Goal: Task Accomplishment & Management: Complete application form

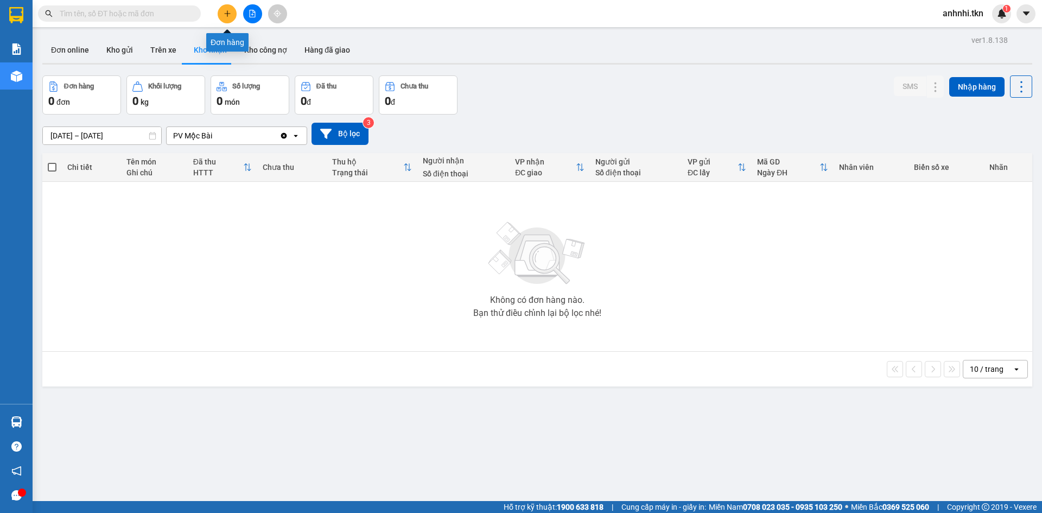
click at [226, 17] on icon "plus" at bounding box center [228, 14] width 8 height 8
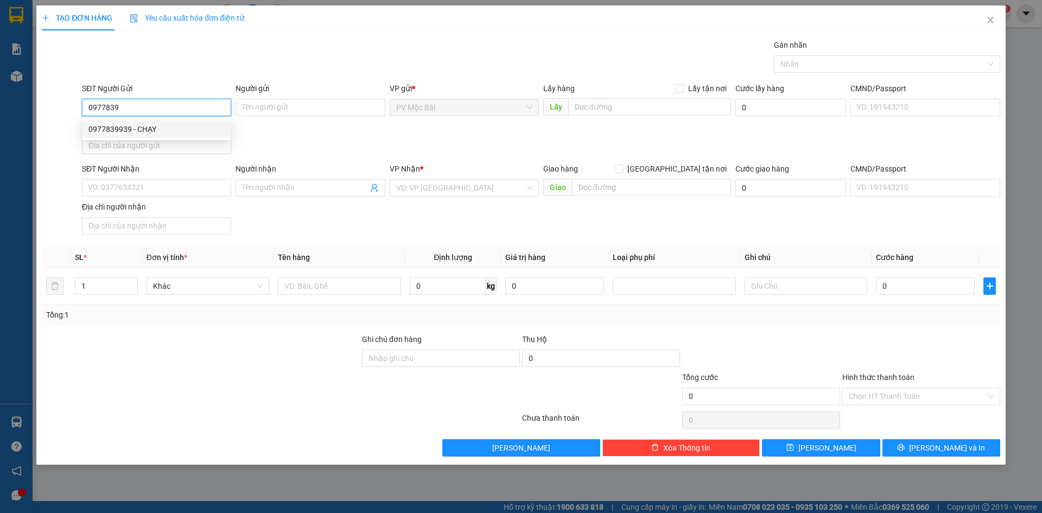
click at [143, 122] on div "0977839939 - CHẠY" at bounding box center [156, 128] width 149 height 17
type input "0977839939"
type input "CHẠY"
type input "072065002712"
type input "0989093939"
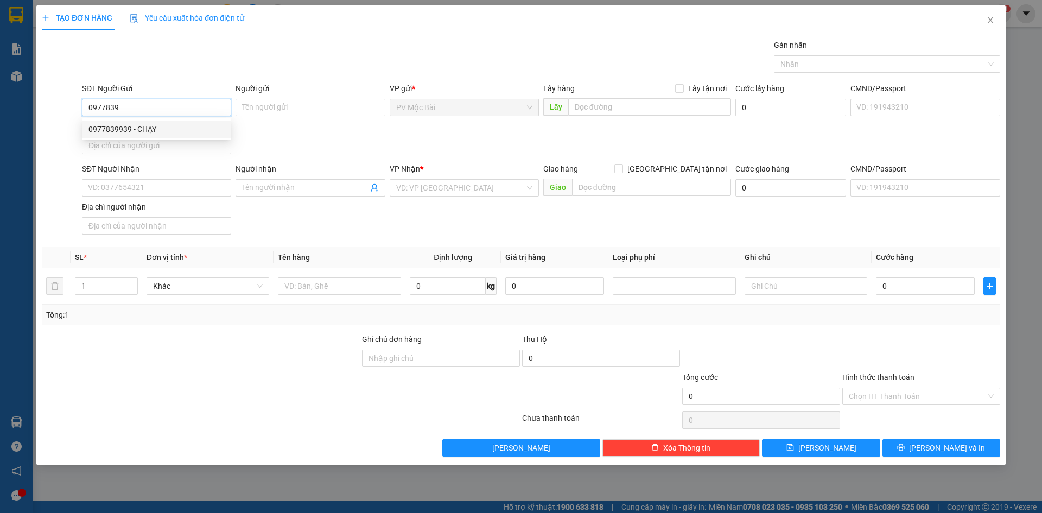
type input "A BẢY"
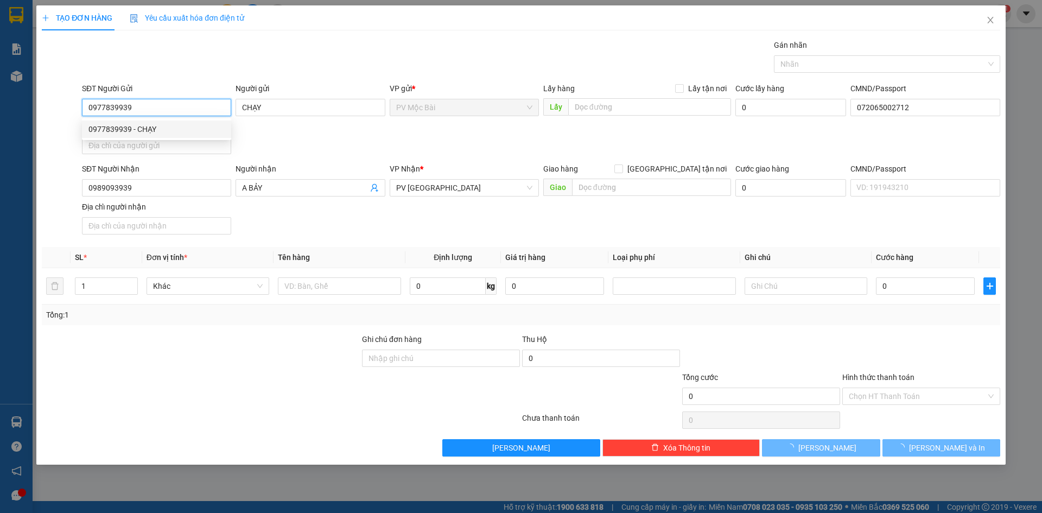
type input "20.000"
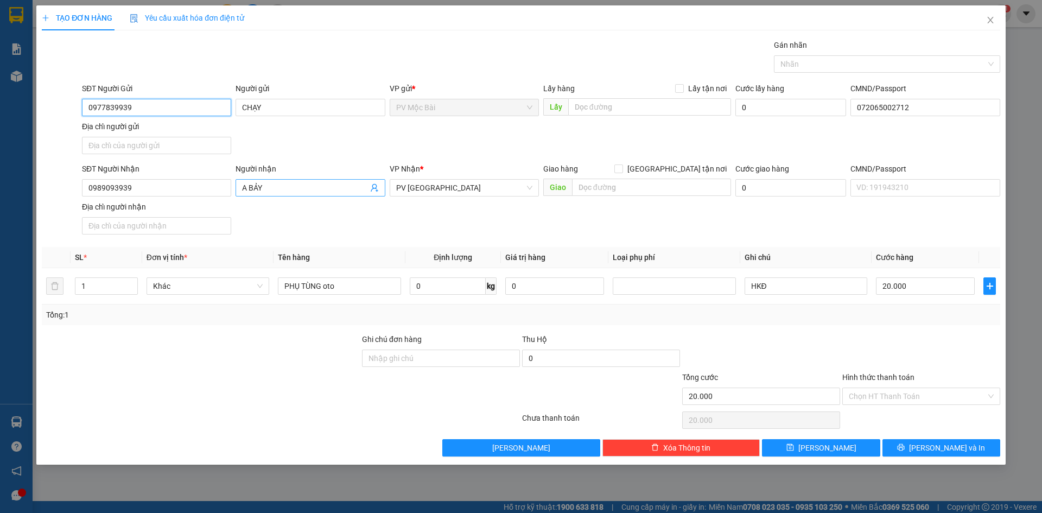
type input "0977839939"
click at [285, 184] on input "A BẢY" at bounding box center [304, 188] width 125 height 12
type input "A"
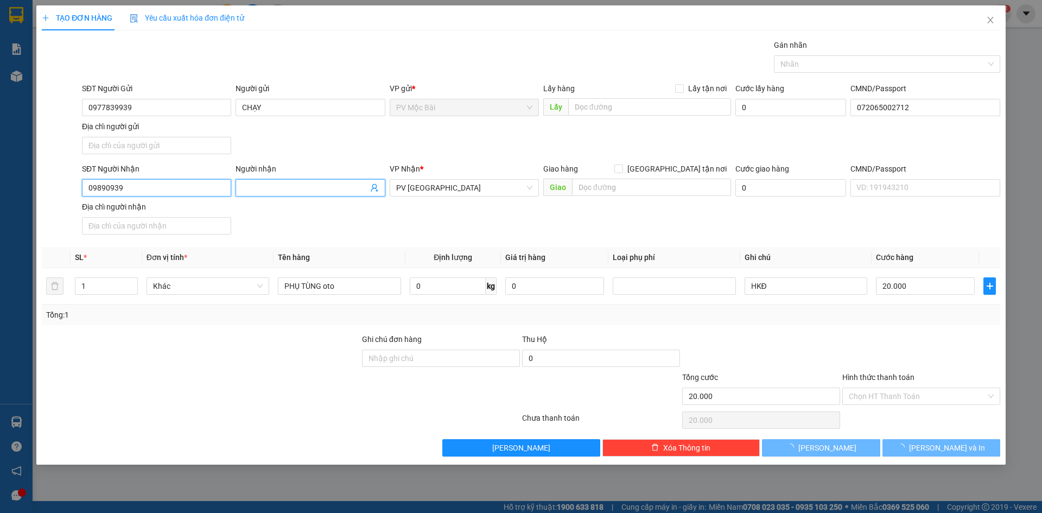
click at [190, 184] on input "09890939" at bounding box center [156, 187] width 149 height 17
type input "0"
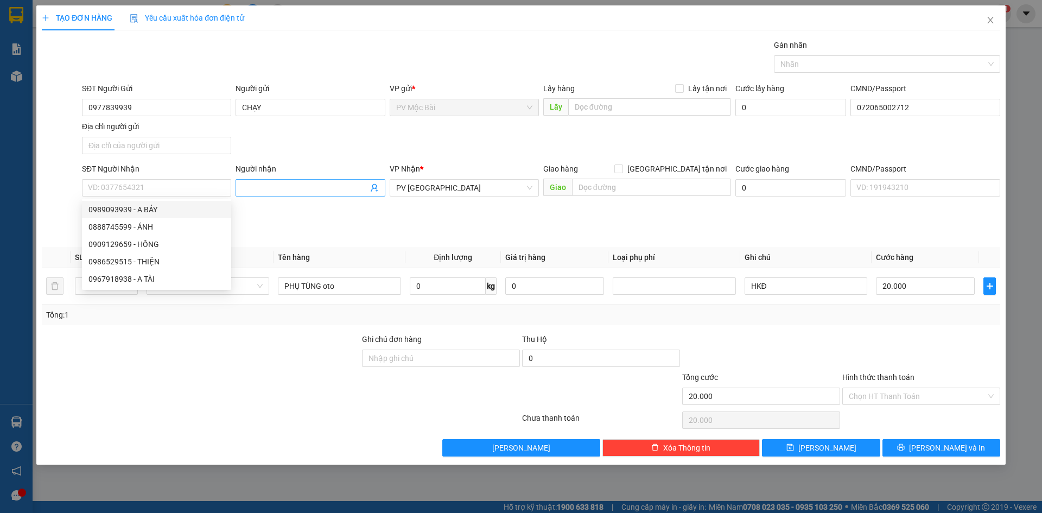
drag, startPoint x: 302, startPoint y: 180, endPoint x: 299, endPoint y: 190, distance: 10.1
click at [303, 189] on span at bounding box center [309, 187] width 149 height 17
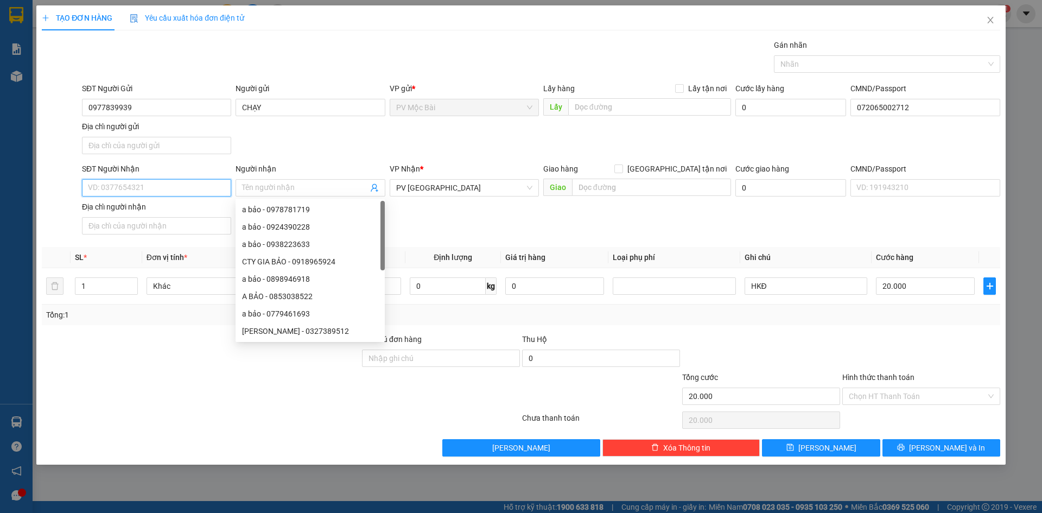
click at [208, 187] on input "SĐT Người Nhận" at bounding box center [156, 187] width 149 height 17
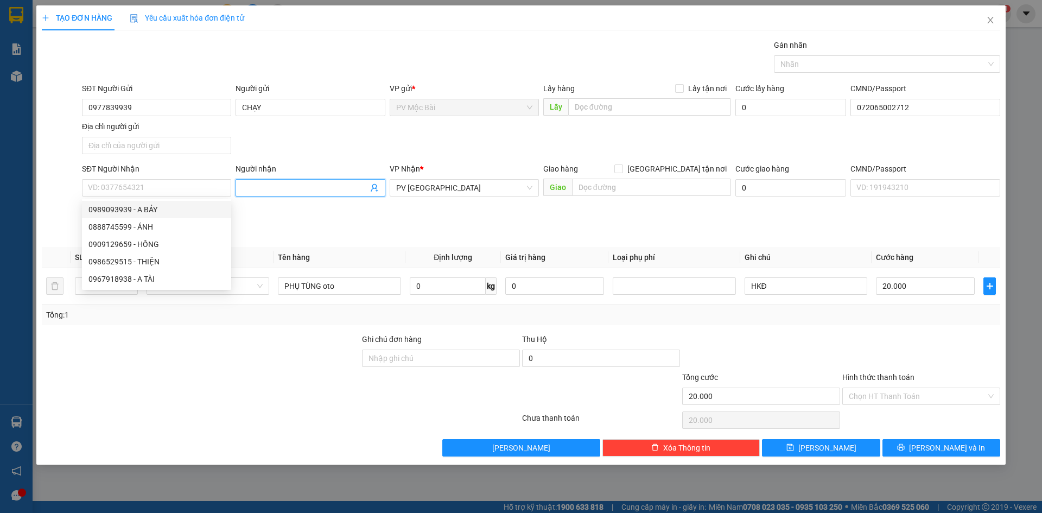
click at [262, 187] on input "Người nhận" at bounding box center [304, 188] width 125 height 12
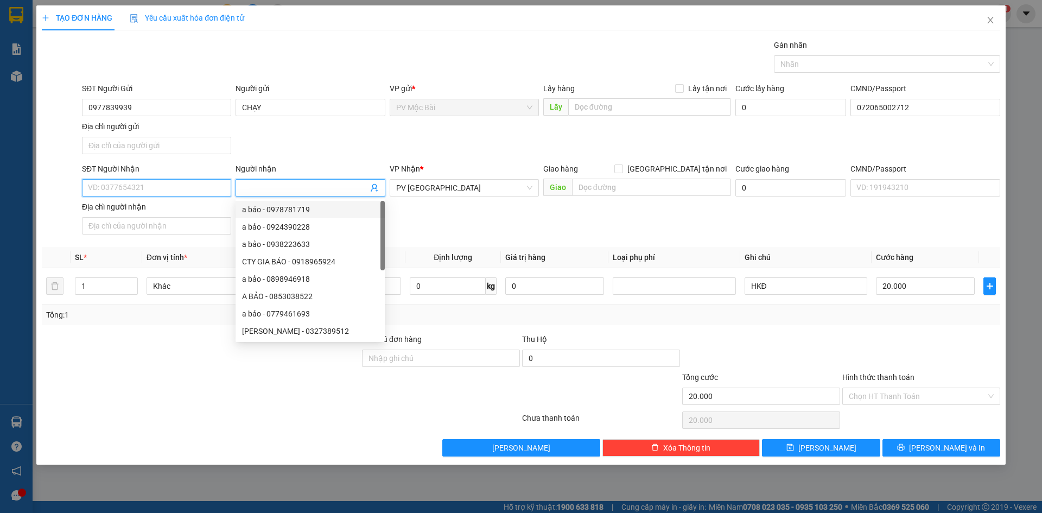
click at [198, 184] on input "SĐT Người Nhận" at bounding box center [156, 187] width 149 height 17
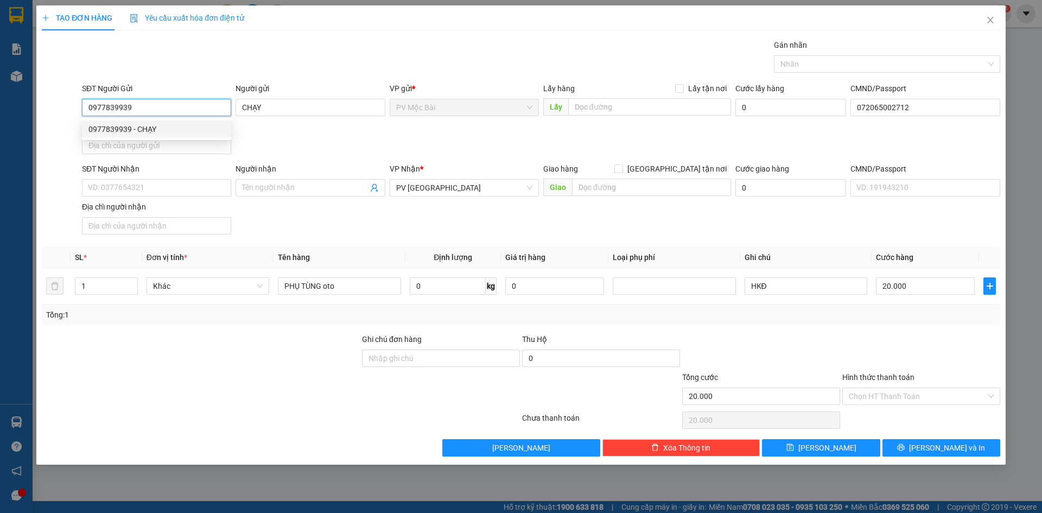
drag, startPoint x: 139, startPoint y: 111, endPoint x: 81, endPoint y: 112, distance: 58.6
click at [81, 112] on div "SĐT Người Gửi 0977839939" at bounding box center [157, 101] width 154 height 38
click at [995, 19] on span "Close" at bounding box center [990, 20] width 30 height 30
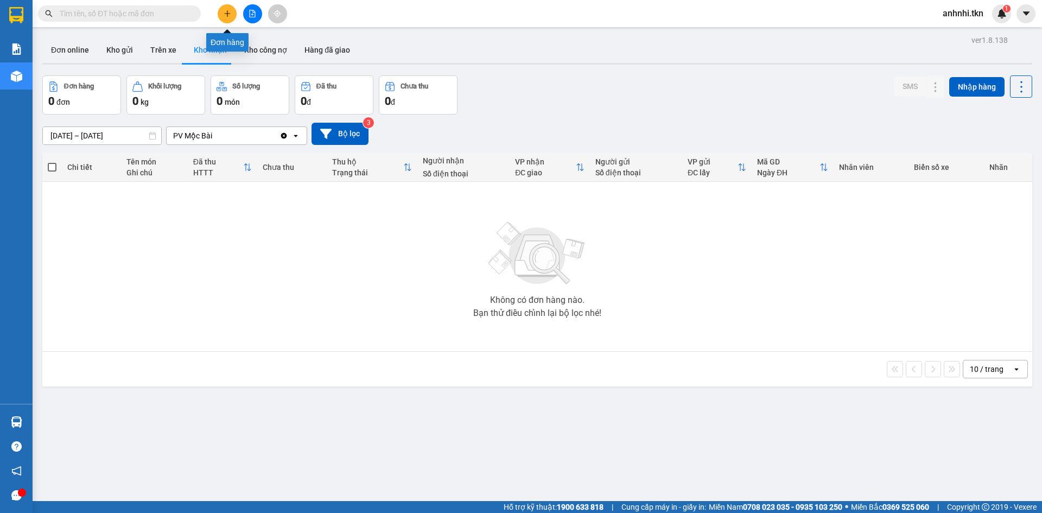
click at [233, 14] on button at bounding box center [227, 13] width 19 height 19
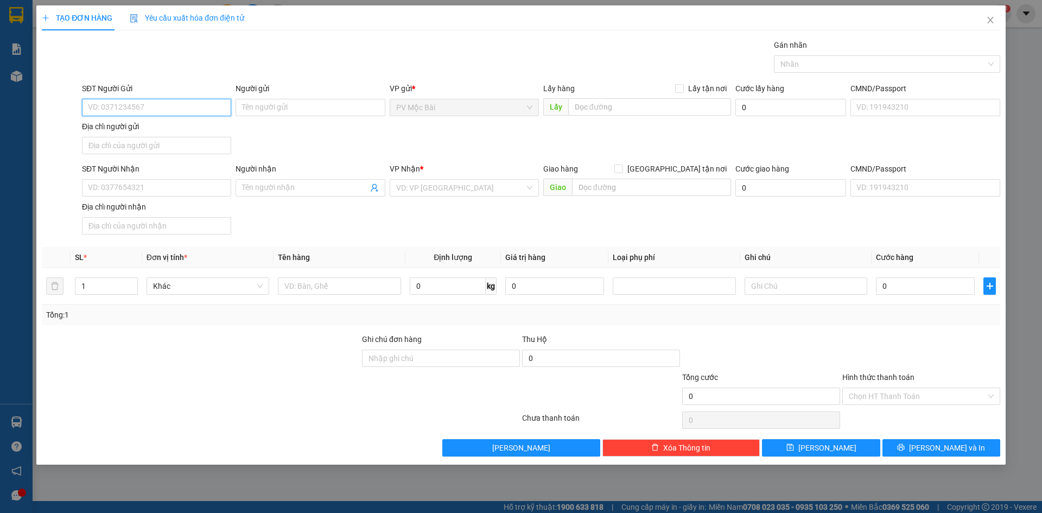
paste input "0977839939"
type input "0977839939"
click at [158, 128] on div "0977839939 - CHẠY" at bounding box center [156, 129] width 136 height 12
type input "CHẠY"
type input "072065002712"
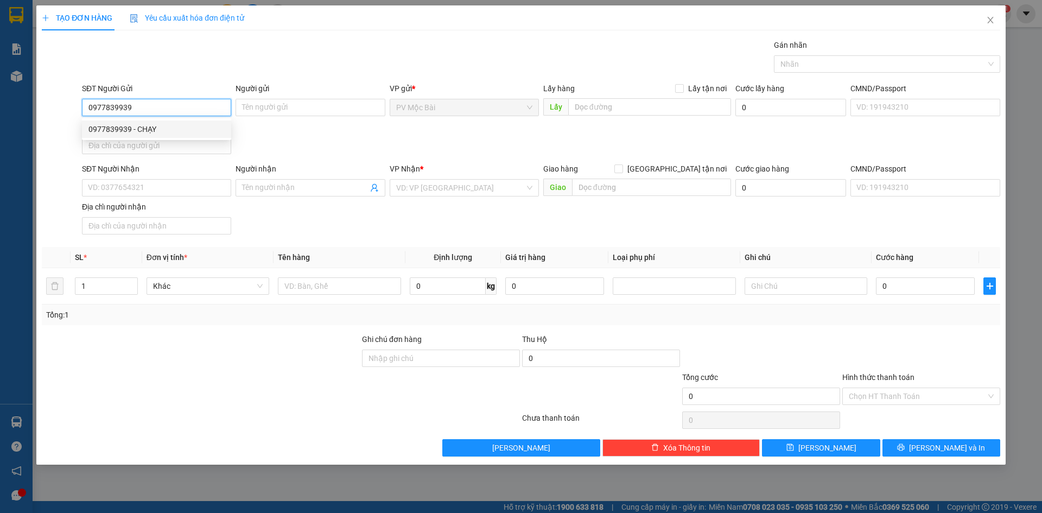
type input "0989093939"
type input "A BẢY"
type input "20.000"
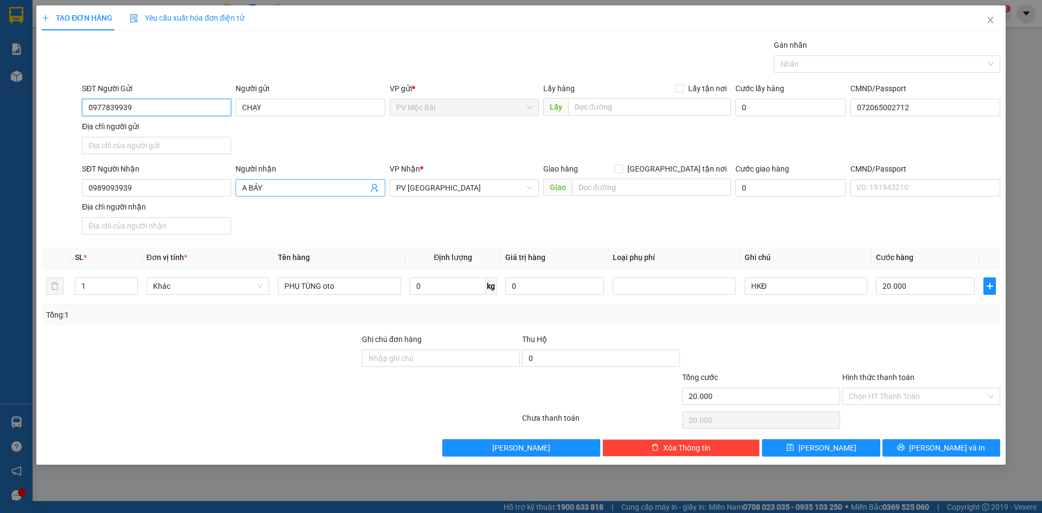
type input "0977839939"
click at [287, 185] on input "A BẢY" at bounding box center [304, 188] width 125 height 12
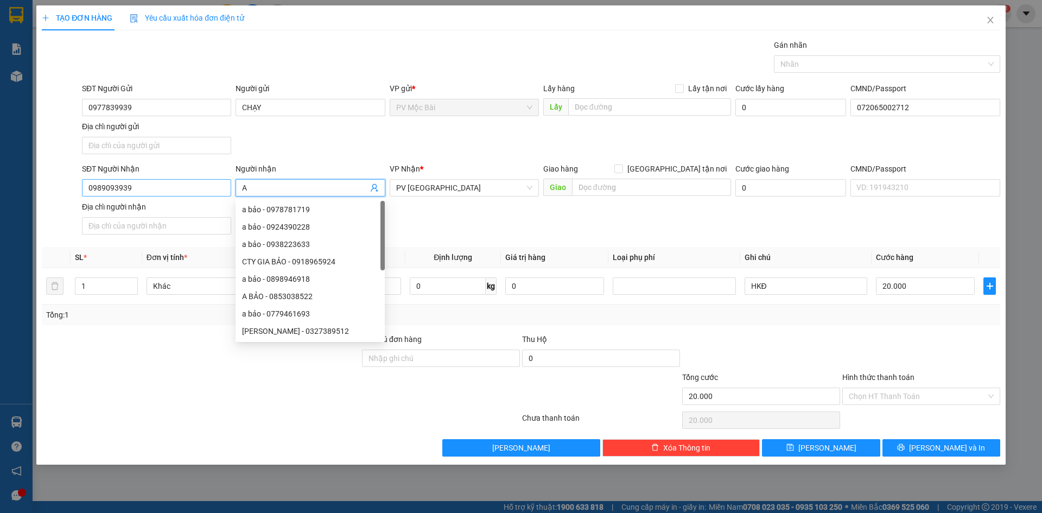
type input "A"
click at [213, 192] on input "0989093" at bounding box center [156, 187] width 149 height 17
type input "0"
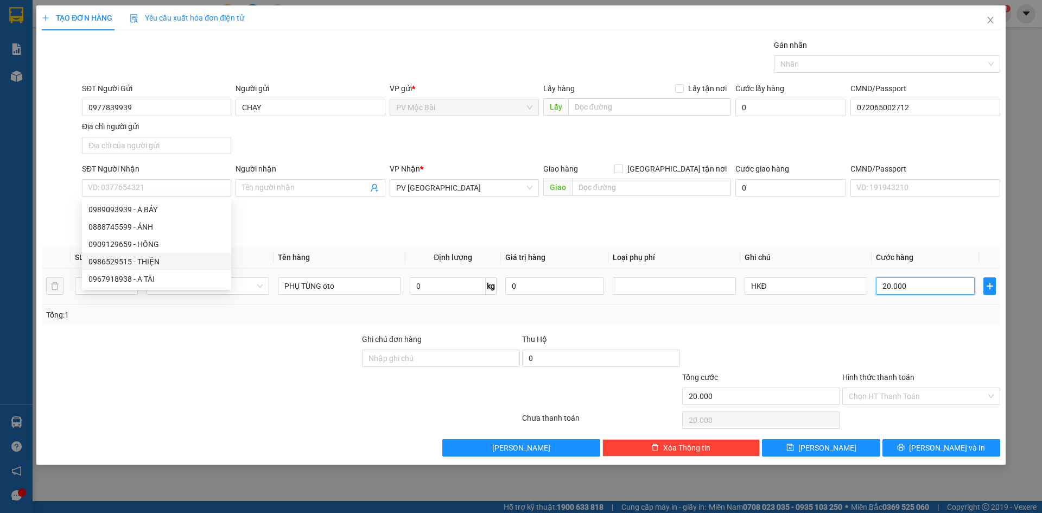
click at [940, 283] on input "20.000" at bounding box center [925, 285] width 99 height 17
type input "3"
type input "30"
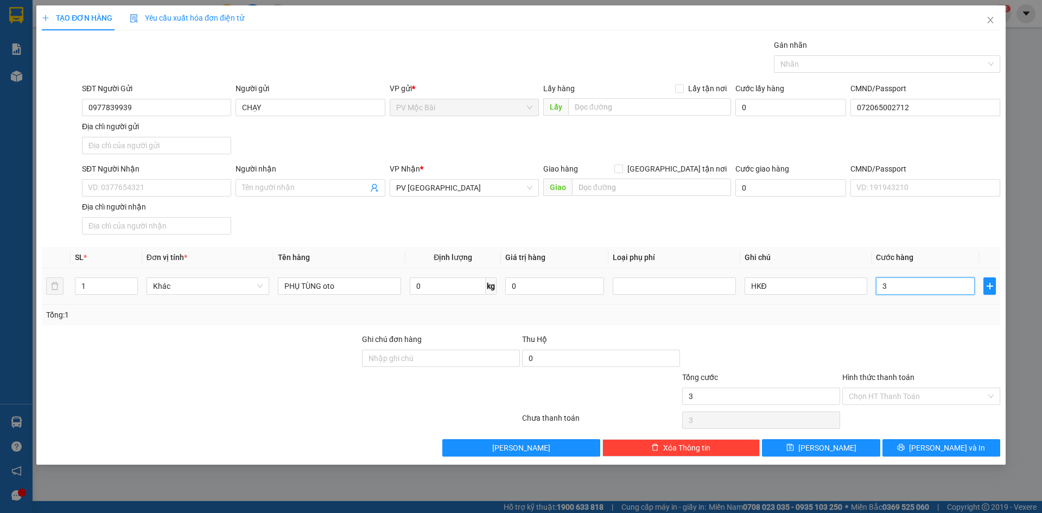
type input "30"
type input "30.000"
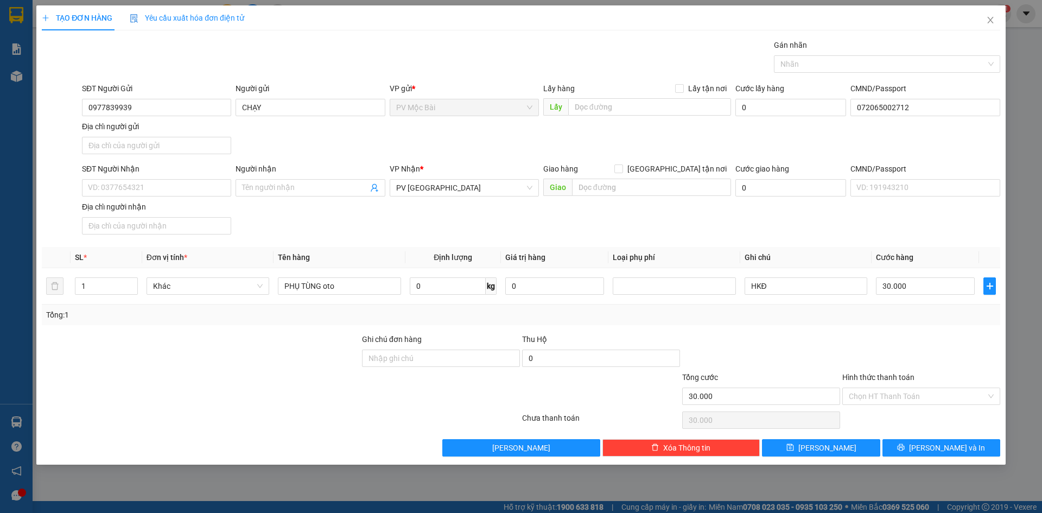
click at [889, 349] on div at bounding box center [921, 352] width 160 height 38
click at [178, 188] on input "SĐT Người Nhận" at bounding box center [156, 187] width 149 height 17
click at [149, 210] on div "0979999809 - HIẾU" at bounding box center [156, 209] width 136 height 12
type input "0979999809"
type input "HIẾU"
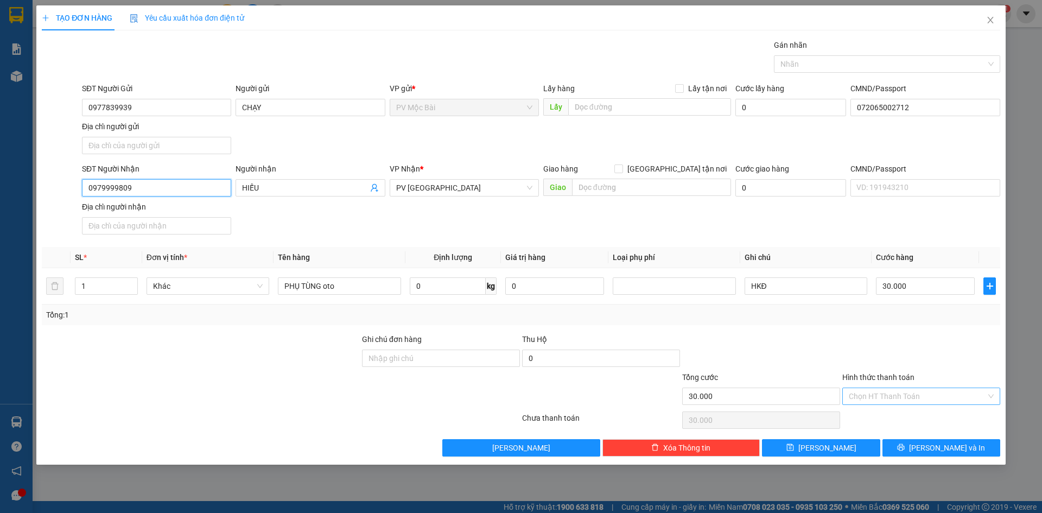
type input "0979999809"
click at [876, 399] on input "Hình thức thanh toán" at bounding box center [917, 396] width 137 height 16
click at [882, 414] on div "Tại văn phòng" at bounding box center [921, 418] width 145 height 12
type input "0"
click at [879, 417] on div "Tại văn phòng" at bounding box center [921, 418] width 145 height 12
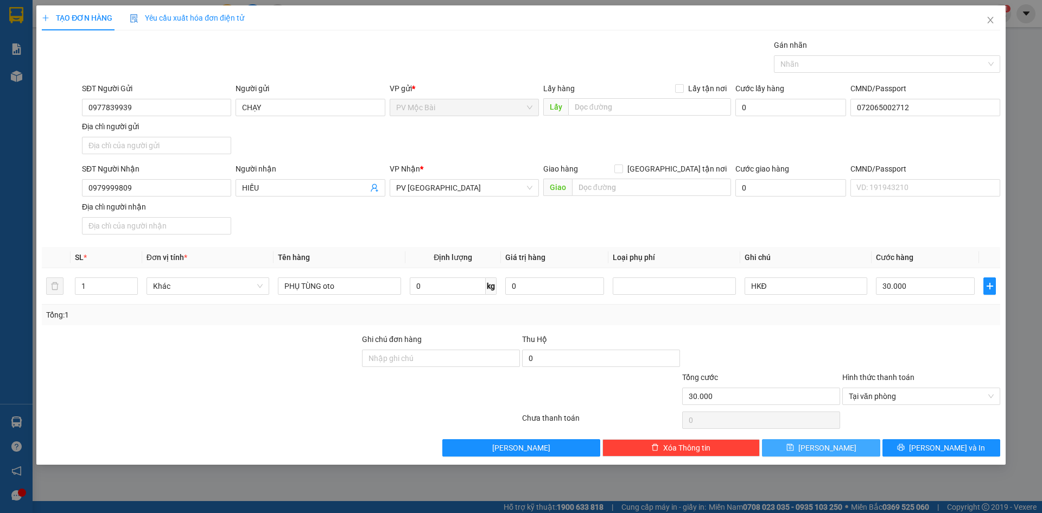
click at [850, 447] on button "[PERSON_NAME]" at bounding box center [821, 447] width 118 height 17
type input "0"
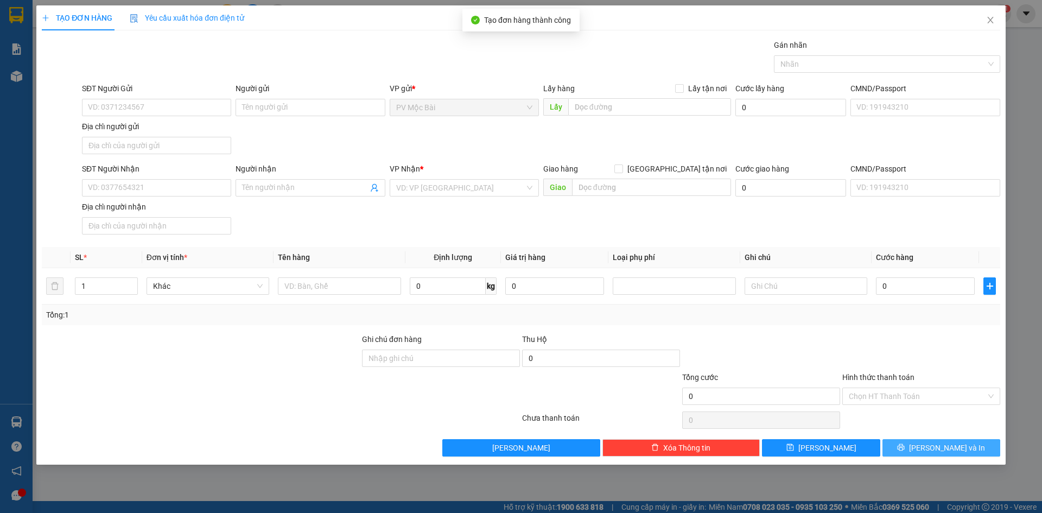
click at [939, 447] on span "[PERSON_NAME] và In" at bounding box center [947, 448] width 76 height 12
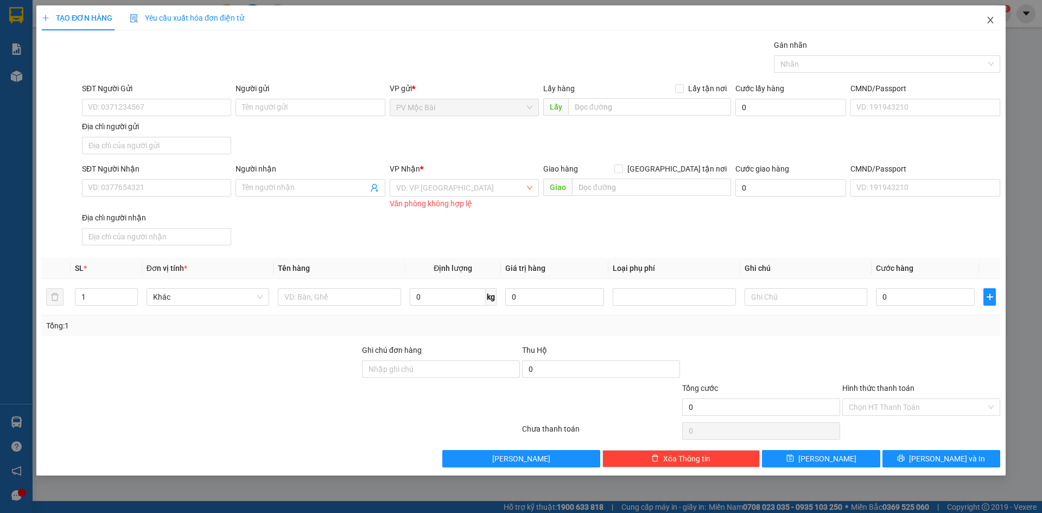
click at [993, 18] on icon "close" at bounding box center [990, 20] width 9 height 9
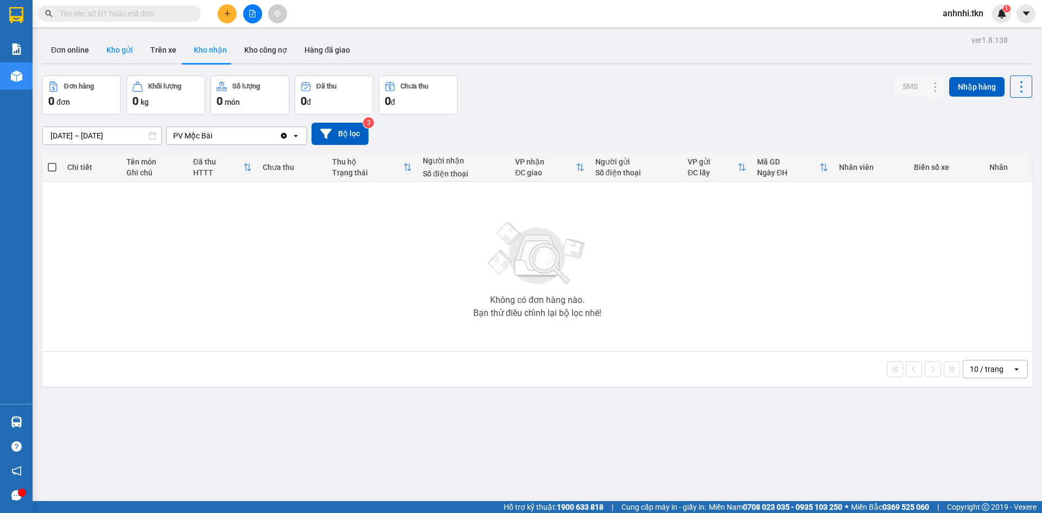
click at [128, 52] on button "Kho gửi" at bounding box center [120, 50] width 44 height 26
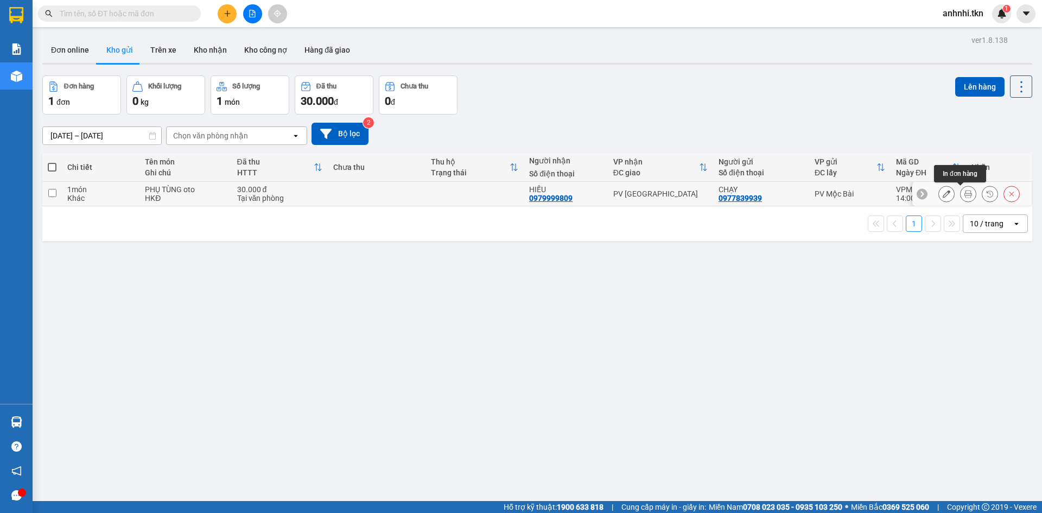
click at [964, 196] on icon at bounding box center [968, 194] width 8 height 8
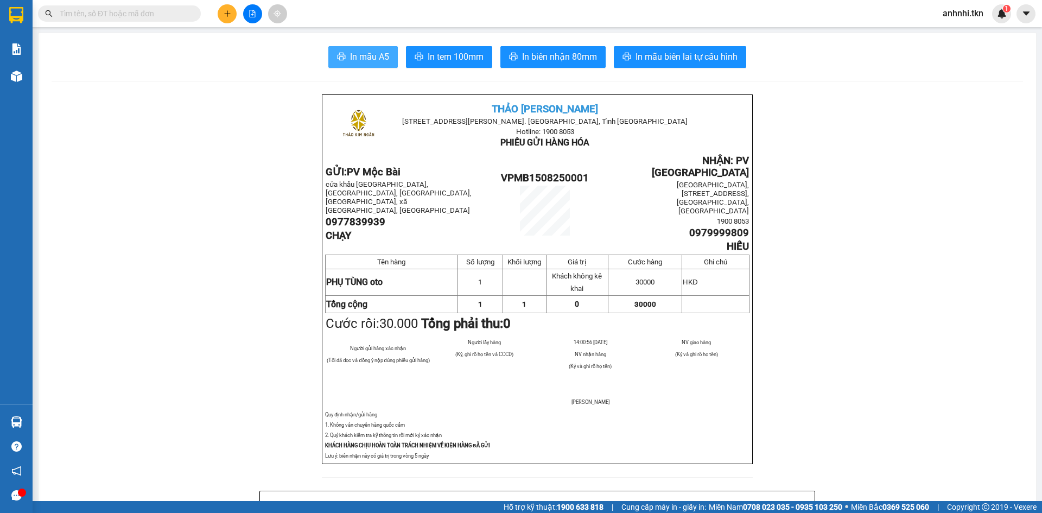
click at [350, 52] on span "In mẫu A5" at bounding box center [369, 57] width 39 height 14
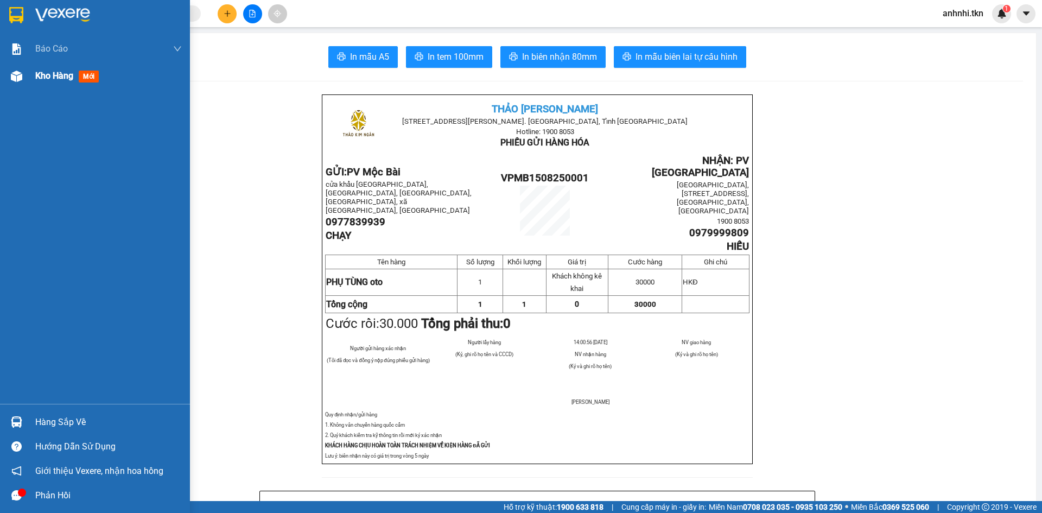
click at [42, 77] on span "Kho hàng" at bounding box center [54, 76] width 38 height 10
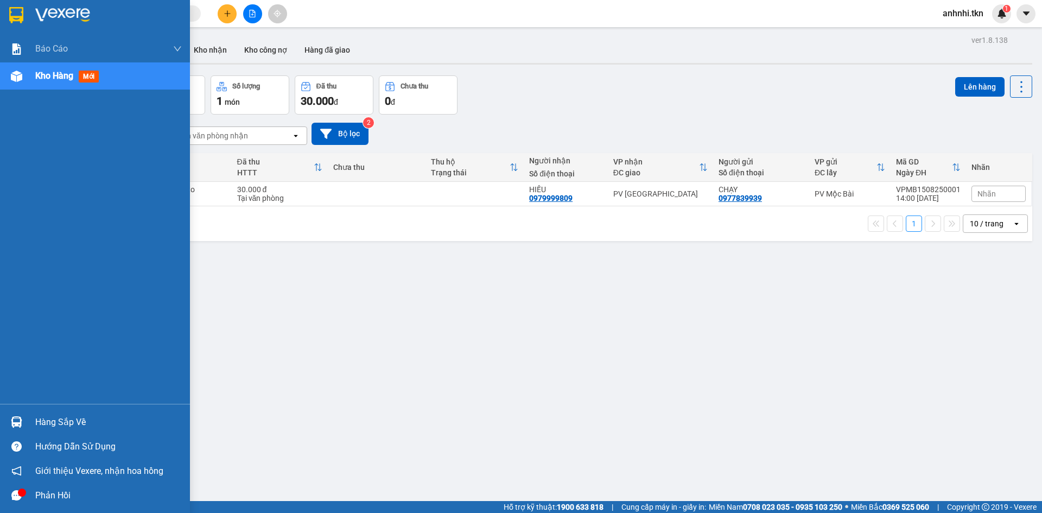
click at [50, 424] on div "Hàng sắp về" at bounding box center [108, 422] width 146 height 16
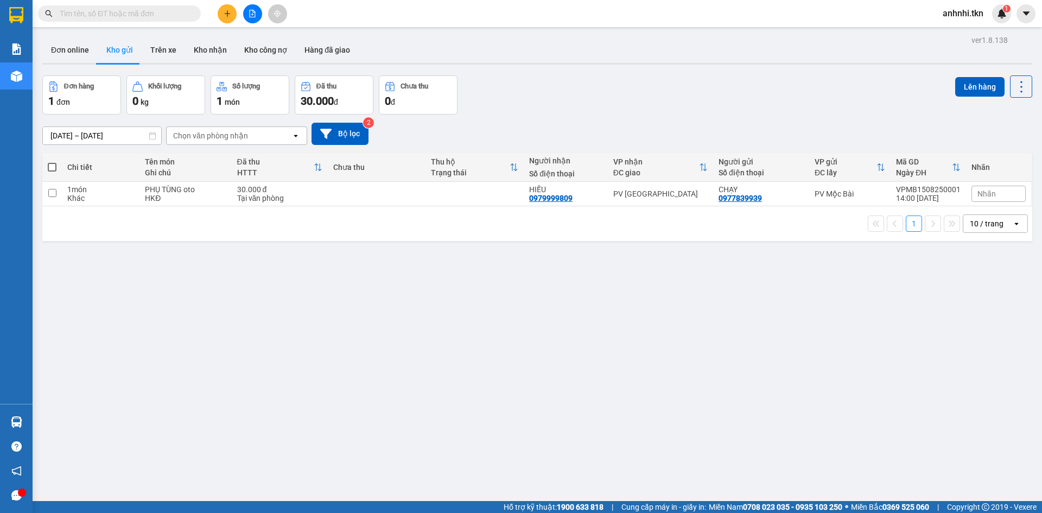
click at [387, 270] on section "Kết quả tìm kiếm ( 0 ) Bộ lọc No Data anhnhi.tkn 1 Báo cáo Mẫu 1: Báo cáo dòng …" at bounding box center [521, 256] width 1042 height 513
